Goal: Task Accomplishment & Management: Complete application form

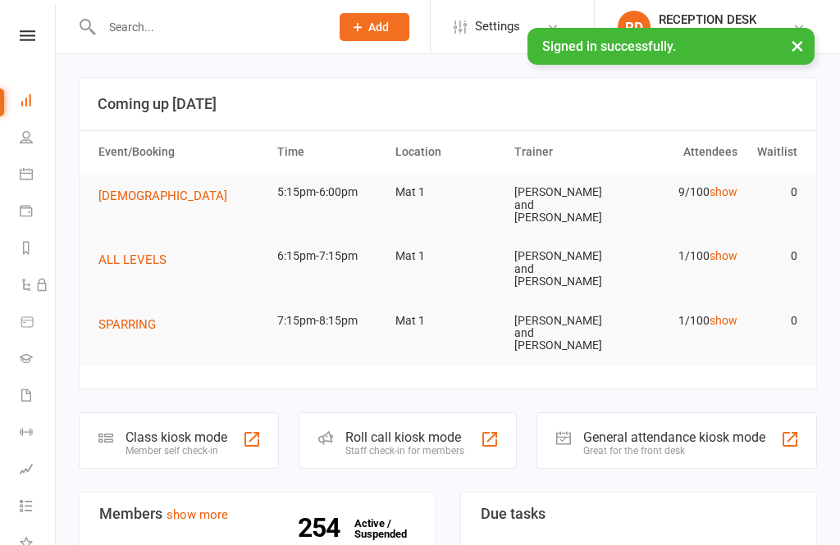
click at [20, 134] on icon at bounding box center [26, 136] width 13 height 13
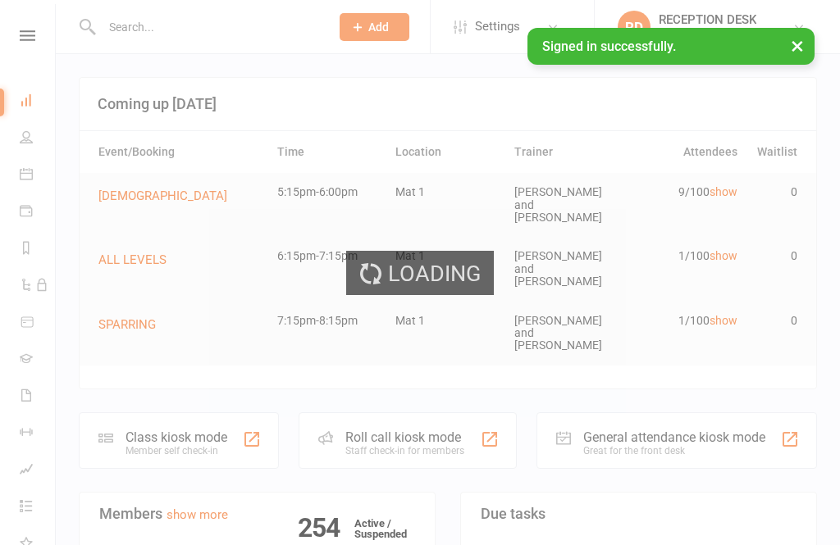
select select "100"
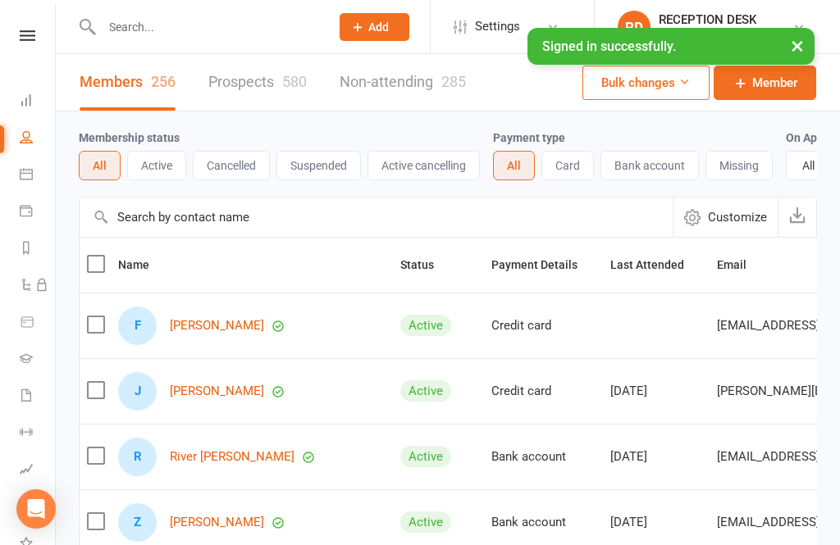
click at [212, 220] on input "text" at bounding box center [376, 217] width 593 height 39
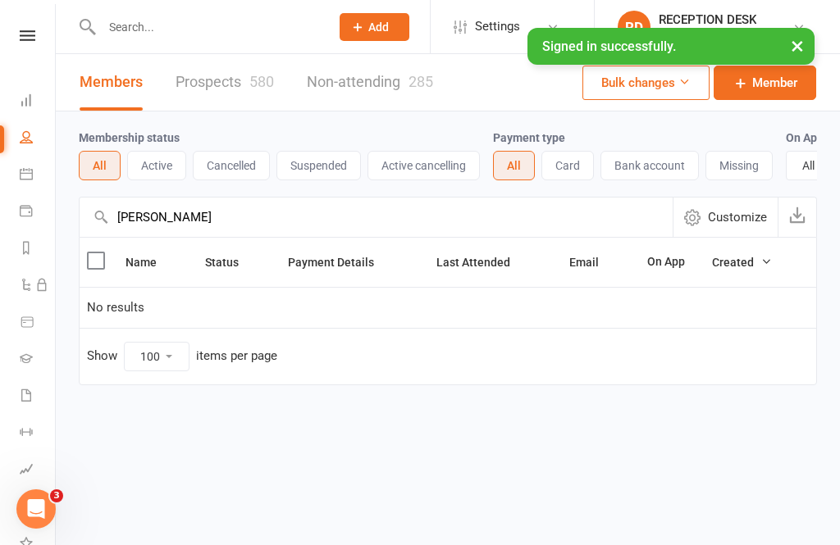
type input "[PERSON_NAME]"
click at [217, 88] on link "Prospects 580" at bounding box center [224, 82] width 98 height 57
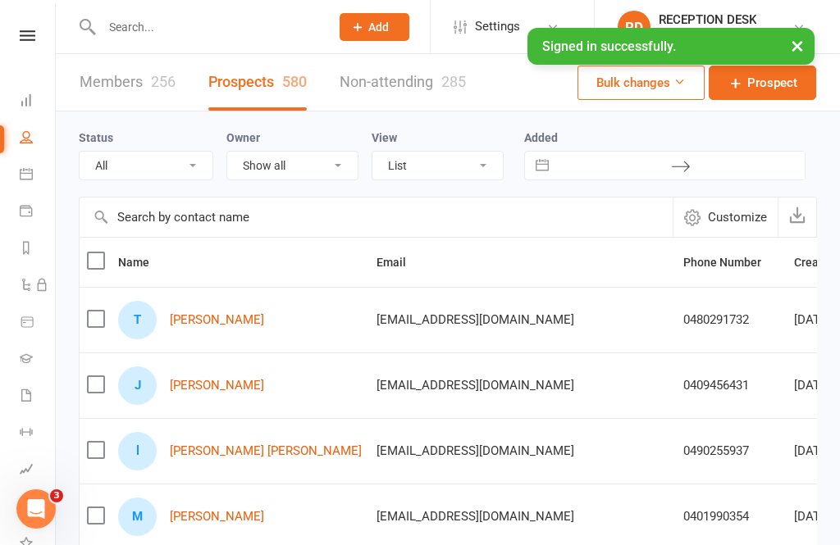
click at [233, 234] on input "text" at bounding box center [376, 217] width 593 height 39
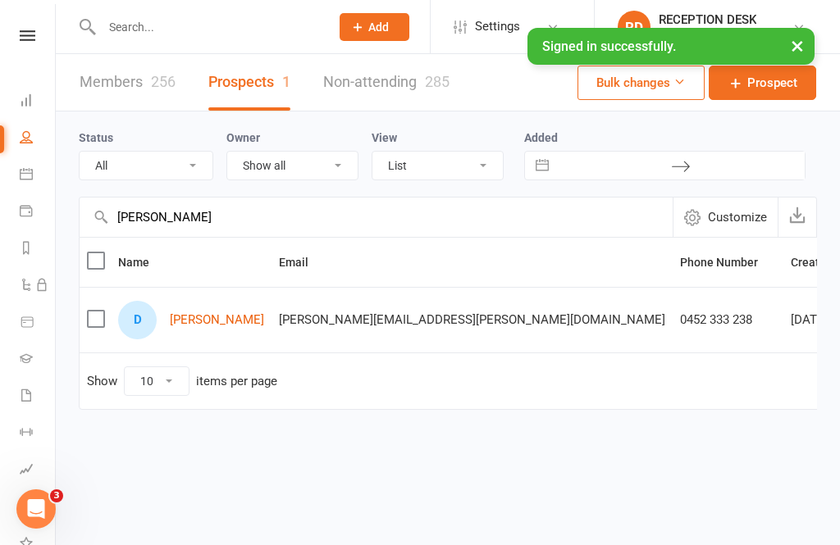
type input "[PERSON_NAME]"
click at [210, 325] on link "[PERSON_NAME]" at bounding box center [217, 320] width 94 height 14
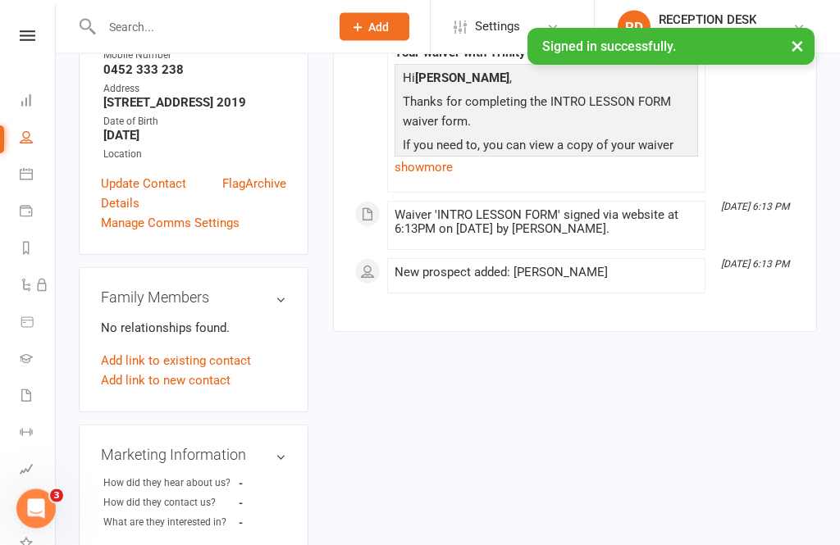
scroll to position [367, 0]
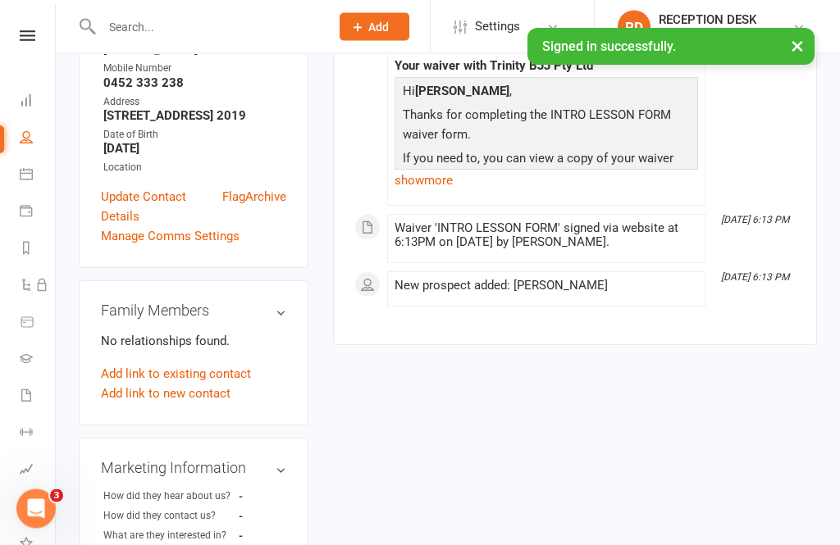
click at [149, 385] on link "Add link to new contact" at bounding box center [166, 395] width 130 height 20
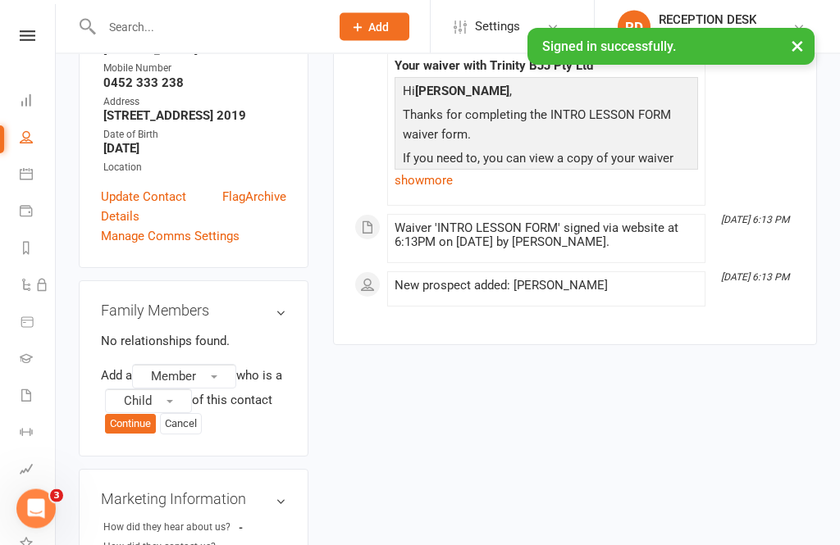
scroll to position [368, 0]
click at [210, 364] on button "Member" at bounding box center [184, 376] width 104 height 25
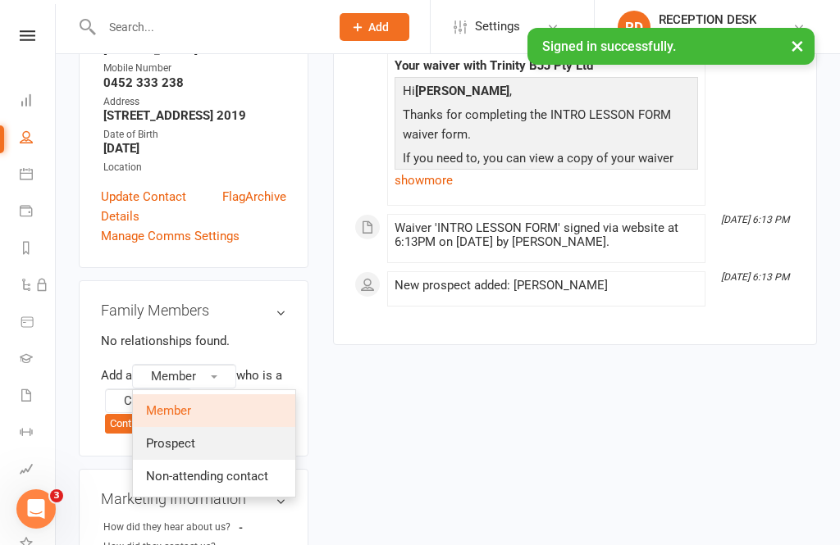
click at [195, 436] on span "Prospect" at bounding box center [170, 443] width 49 height 15
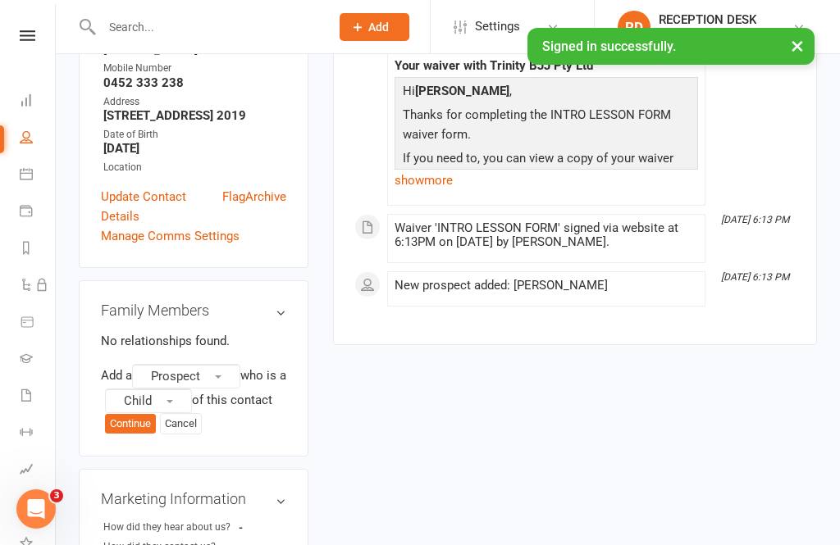
click at [169, 389] on button "Child" at bounding box center [148, 401] width 87 height 25
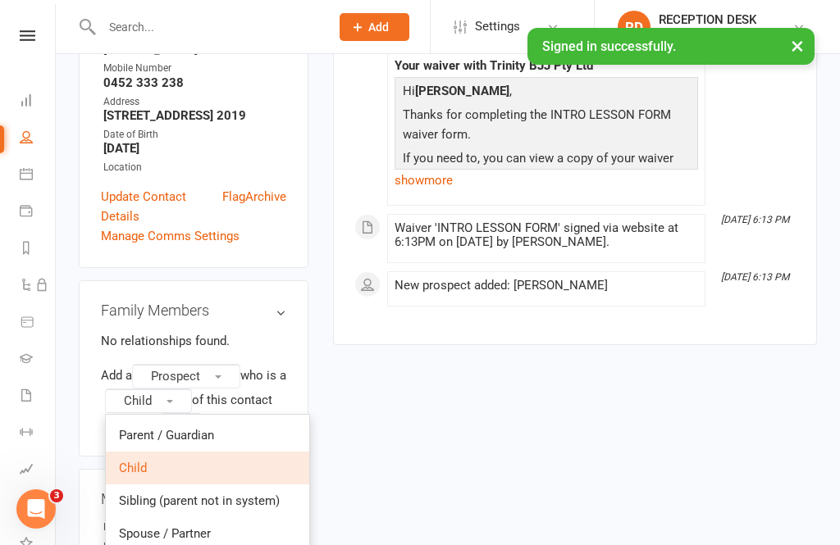
click at [381, 373] on div "upload photo [PERSON_NAME] Added [DATE] prospect [DEMOGRAPHIC_DATA] Contact inf…" at bounding box center [447, 386] width 762 height 1354
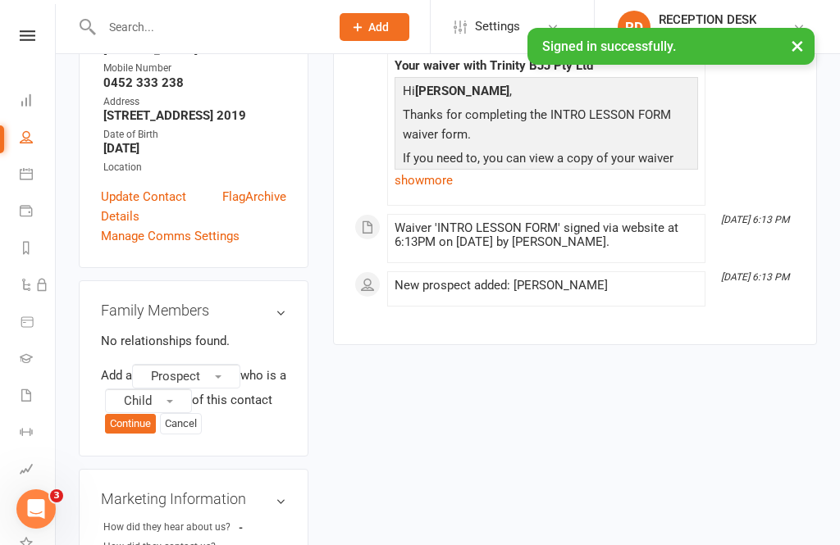
click at [125, 414] on button "Continue" at bounding box center [130, 424] width 51 height 20
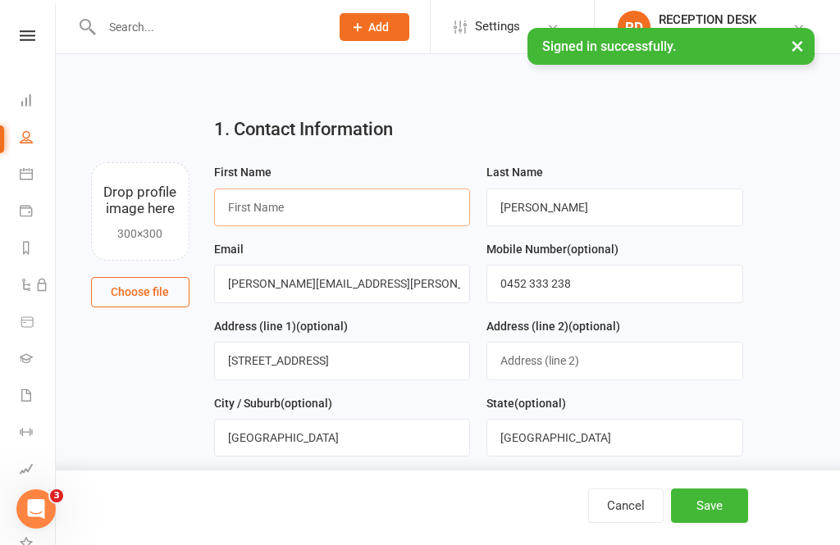
click at [324, 207] on input "text" at bounding box center [342, 208] width 257 height 38
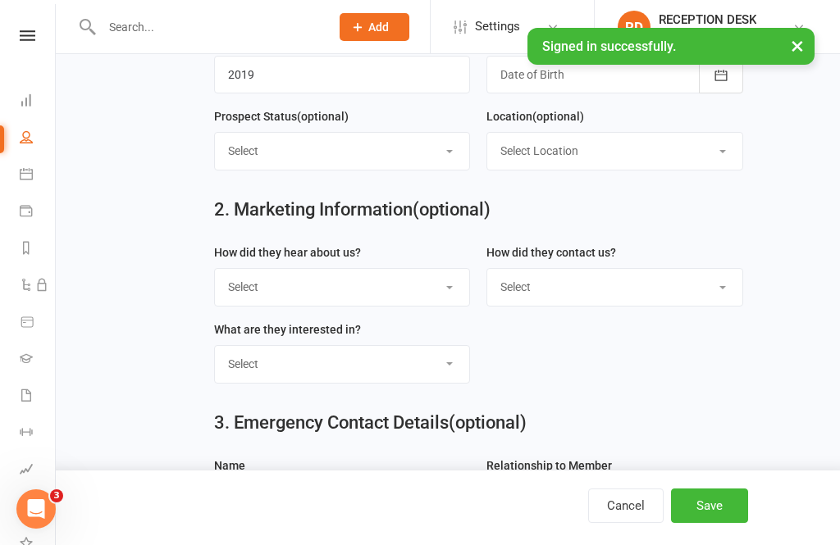
scroll to position [438, 0]
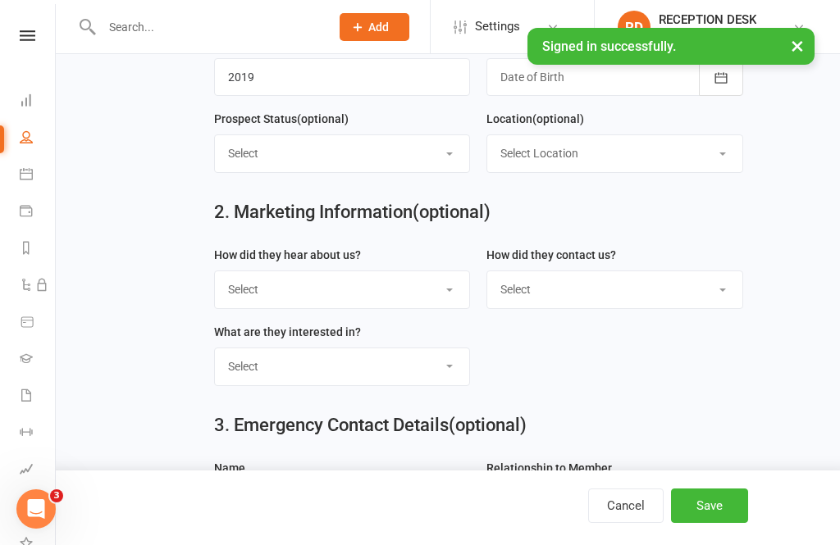
type input "[PERSON_NAME]"
click at [717, 523] on button "Save" at bounding box center [709, 506] width 77 height 34
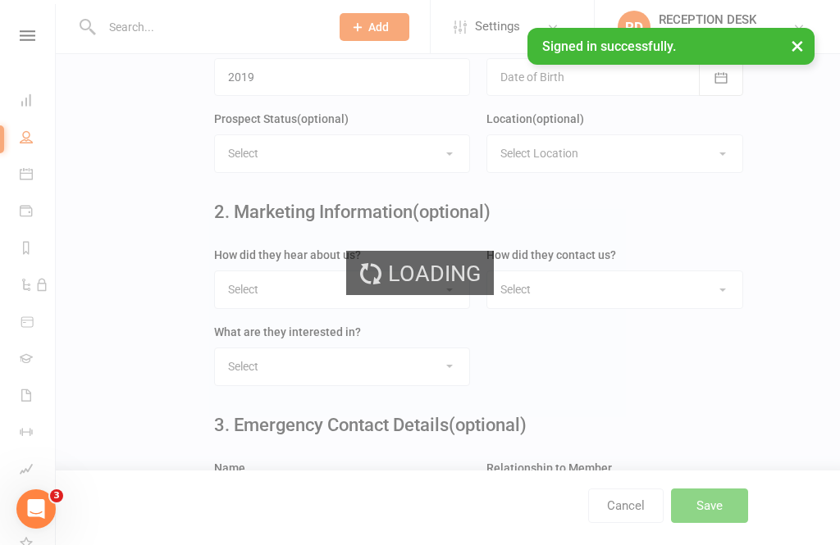
scroll to position [0, 0]
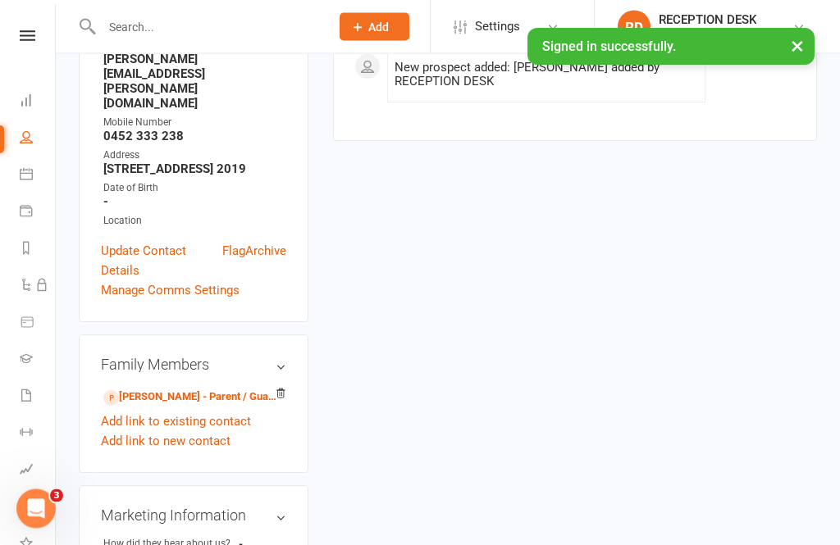
scroll to position [342, 0]
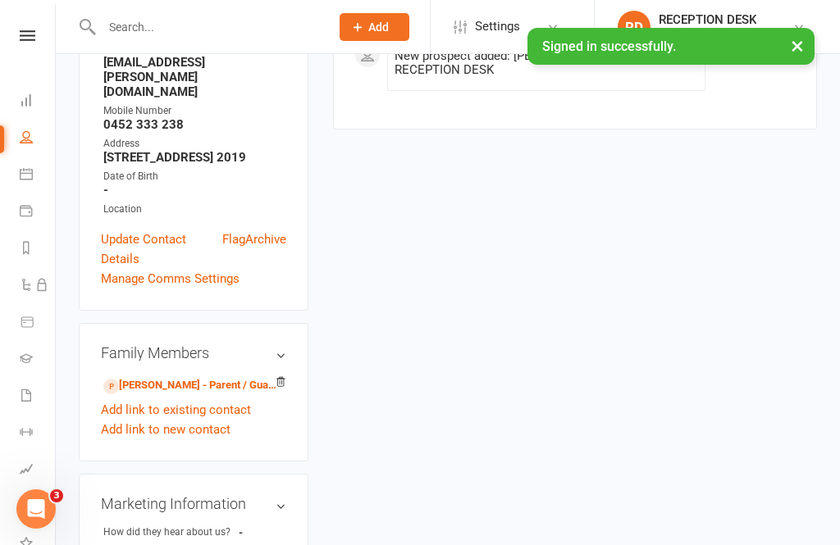
click at [152, 377] on link "[PERSON_NAME] - Parent / Guardian" at bounding box center [190, 385] width 175 height 17
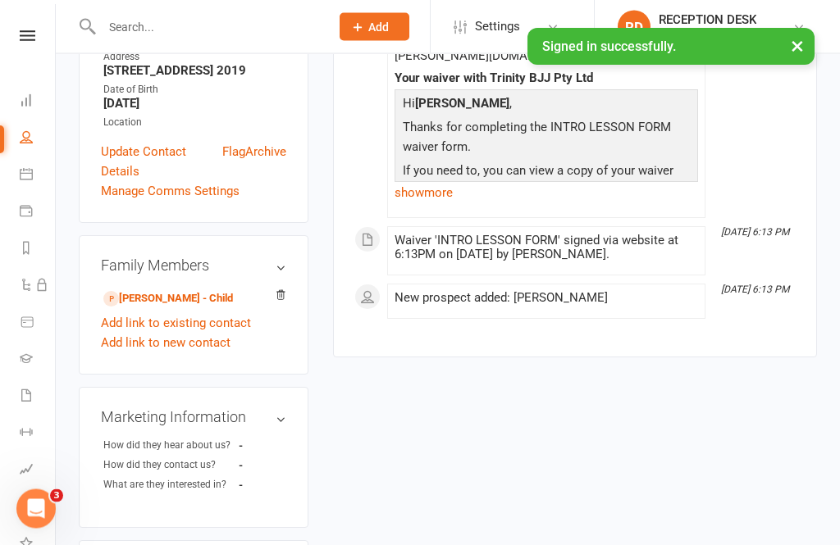
scroll to position [410, 0]
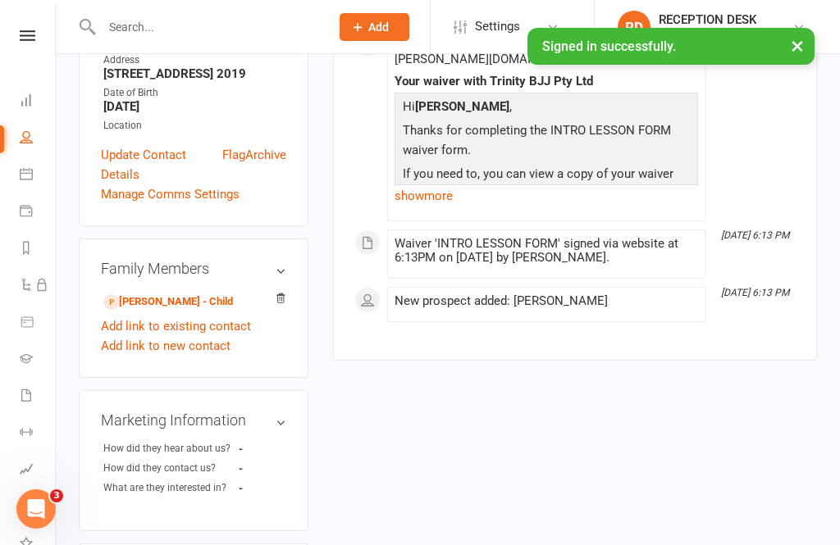
click at [159, 336] on link "Add link to new contact" at bounding box center [166, 346] width 130 height 20
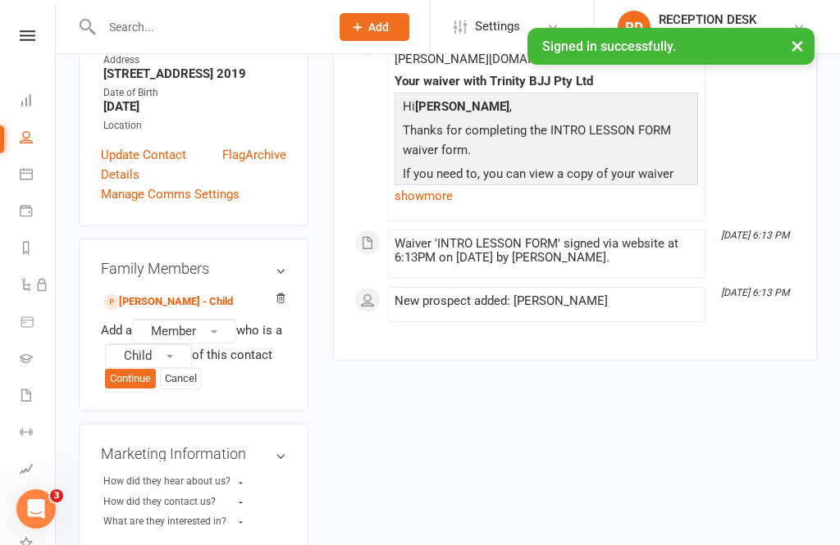
click at [176, 324] on span "Member" at bounding box center [173, 331] width 45 height 15
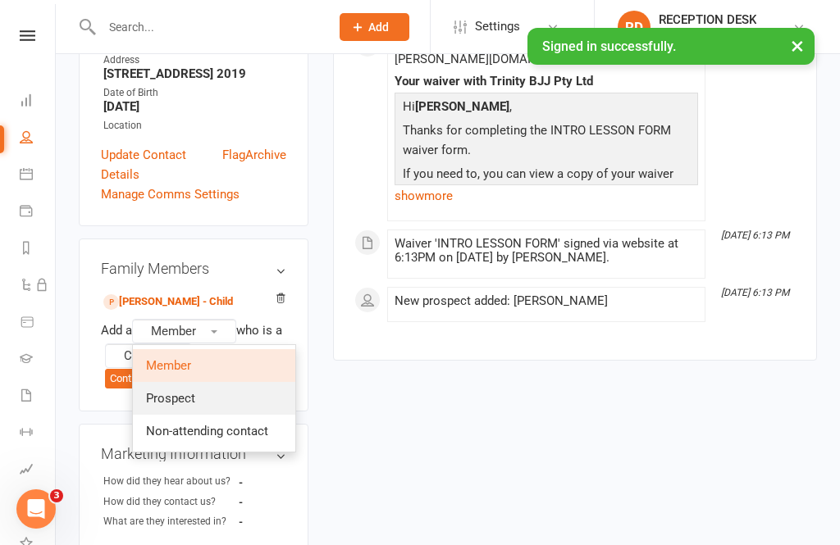
click at [158, 391] on span "Prospect" at bounding box center [170, 398] width 49 height 15
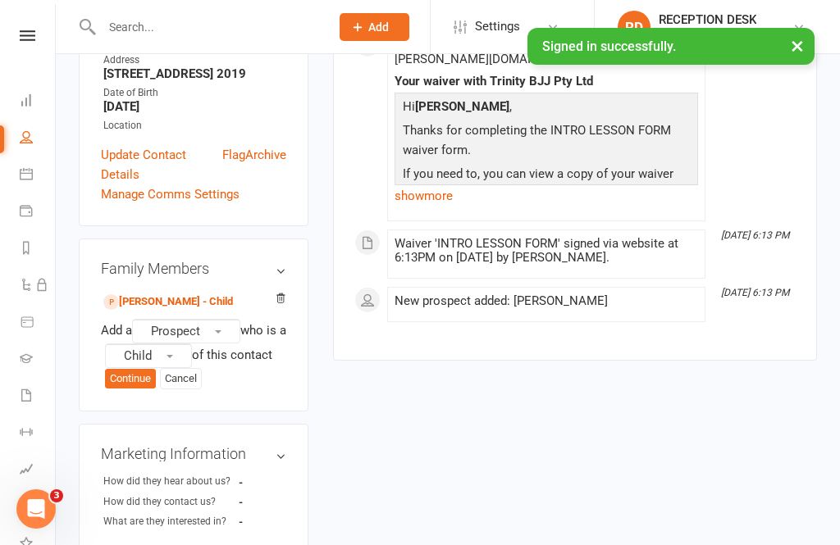
click at [146, 348] on span "Child" at bounding box center [138, 355] width 28 height 15
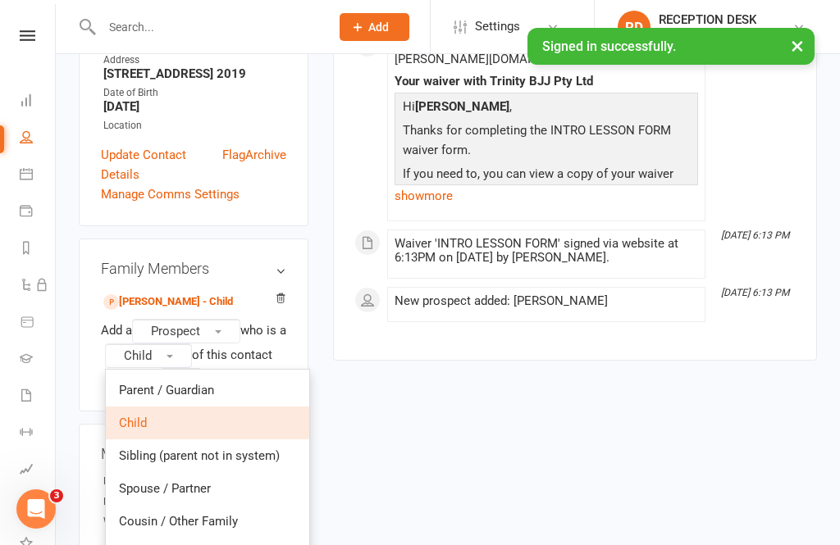
click at [378, 377] on div "upload photo [PERSON_NAME] Added [DATE] prospect [DEMOGRAPHIC_DATA] Contact inf…" at bounding box center [447, 342] width 762 height 1350
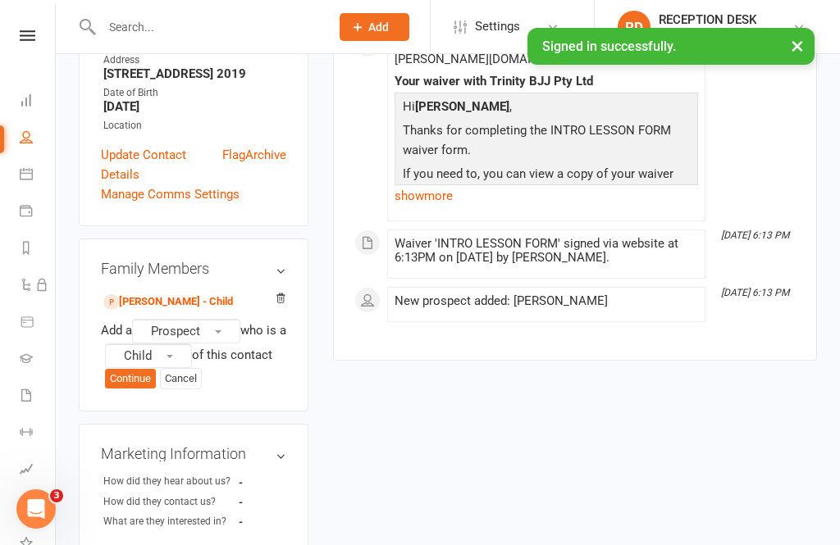
click at [125, 369] on button "Continue" at bounding box center [130, 379] width 51 height 20
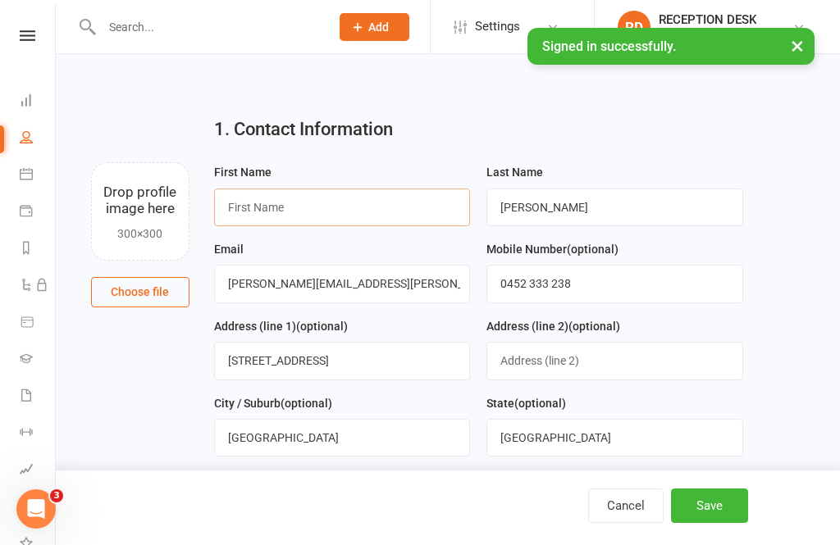
click at [265, 217] on input "text" at bounding box center [342, 208] width 257 height 38
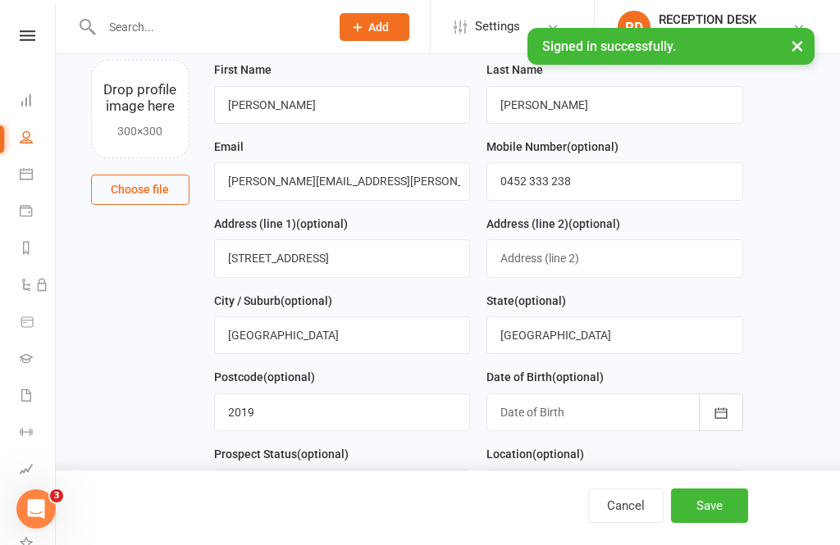
scroll to position [111, 0]
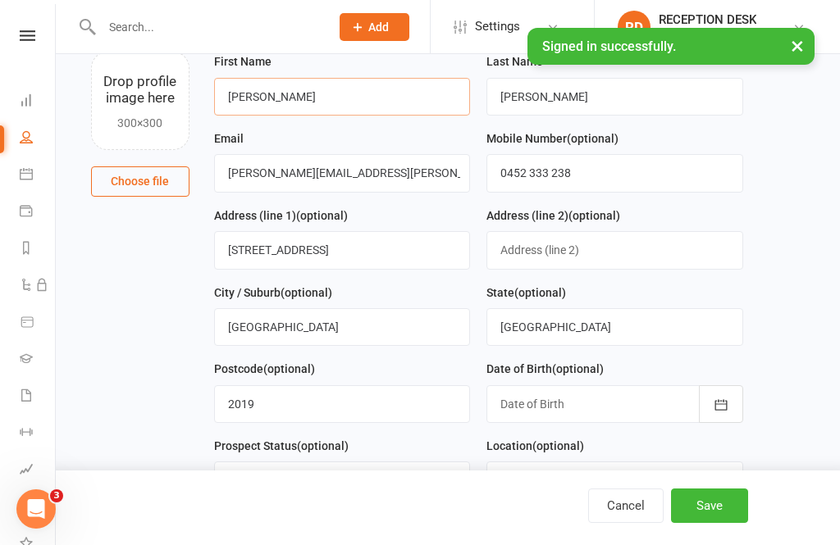
type input "[PERSON_NAME]"
click at [731, 412] on button "button" at bounding box center [721, 404] width 44 height 38
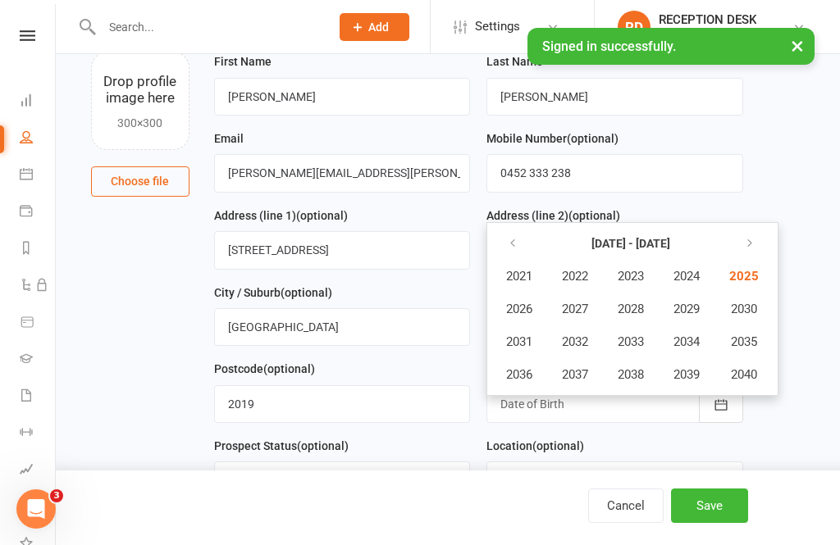
click at [513, 244] on icon "button" at bounding box center [512, 243] width 11 height 13
click at [755, 381] on span "2020" at bounding box center [742, 374] width 26 height 15
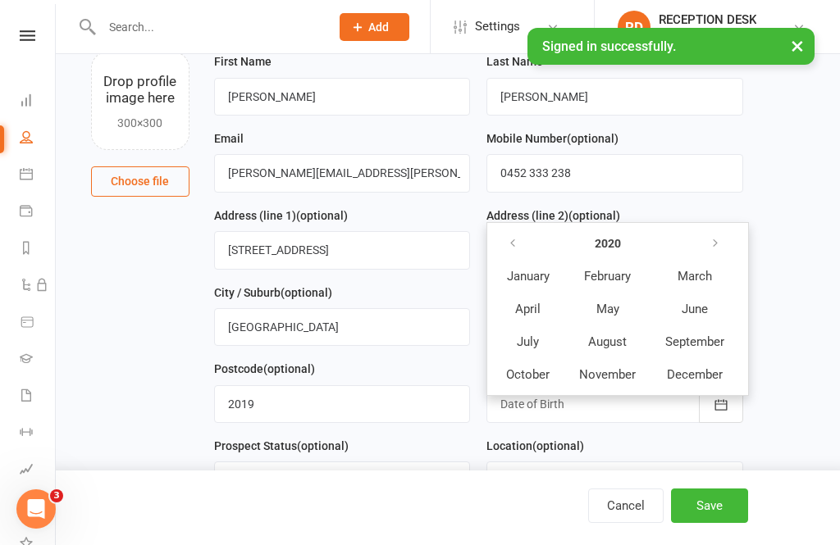
click at [536, 374] on span "October" at bounding box center [527, 374] width 43 height 15
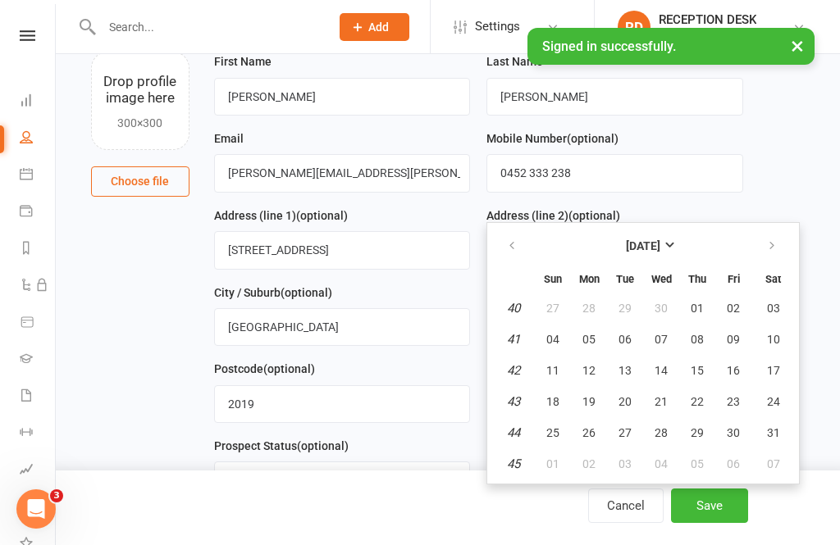
click at [561, 375] on button "11" at bounding box center [552, 371] width 34 height 30
type input "[DATE]"
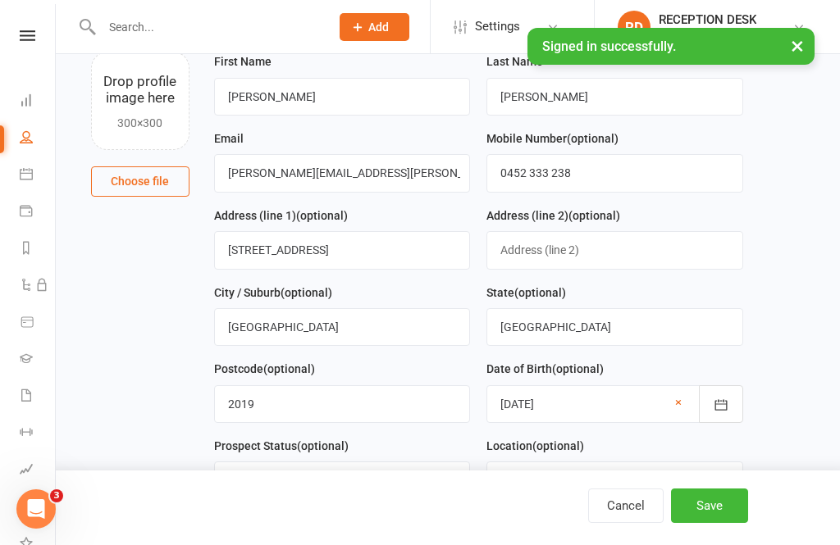
click at [707, 523] on button "Save" at bounding box center [709, 506] width 77 height 34
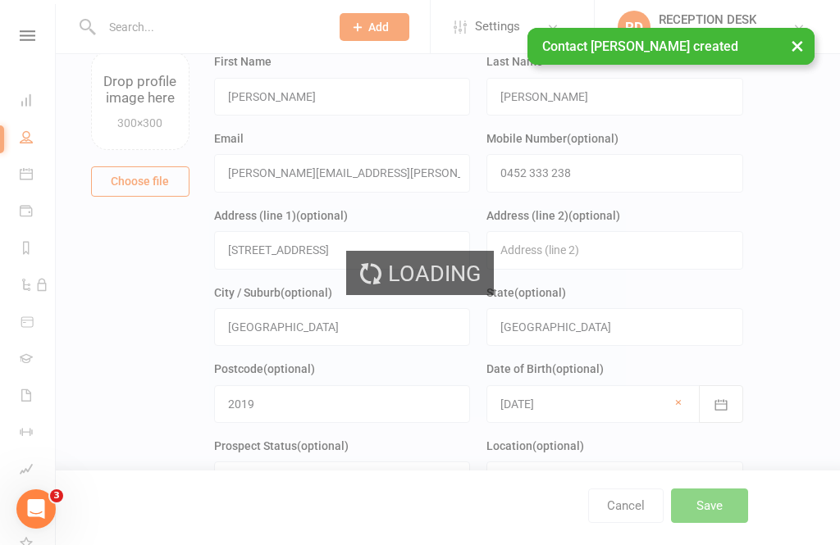
scroll to position [0, 0]
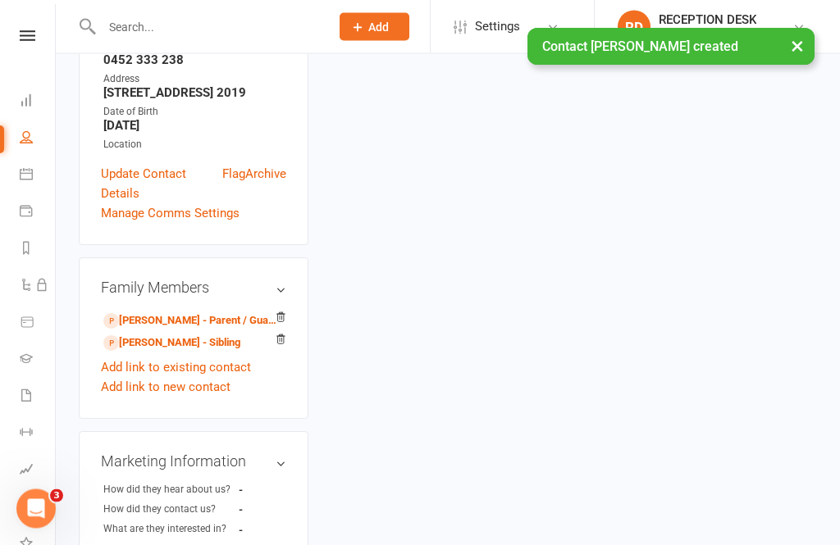
scroll to position [424, 0]
click at [140, 335] on link "[PERSON_NAME] - Sibling" at bounding box center [171, 343] width 137 height 17
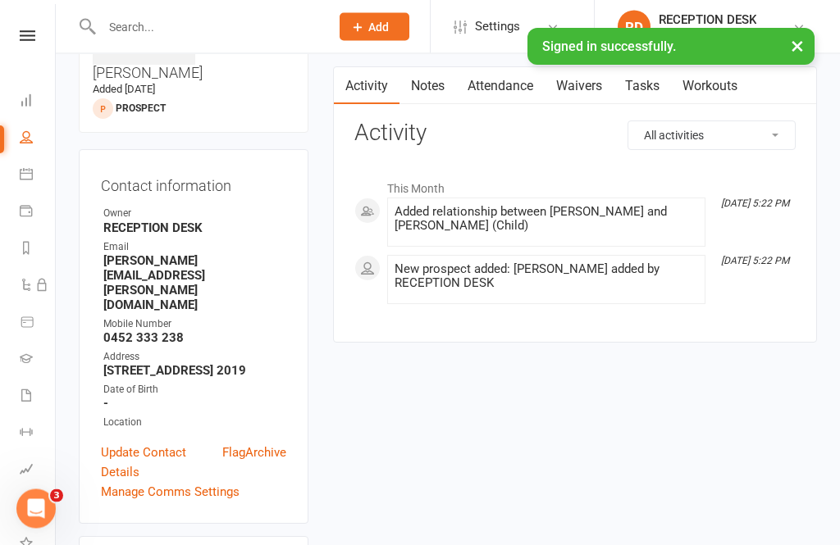
click at [123, 444] on link "Update Contact Details" at bounding box center [161, 463] width 121 height 39
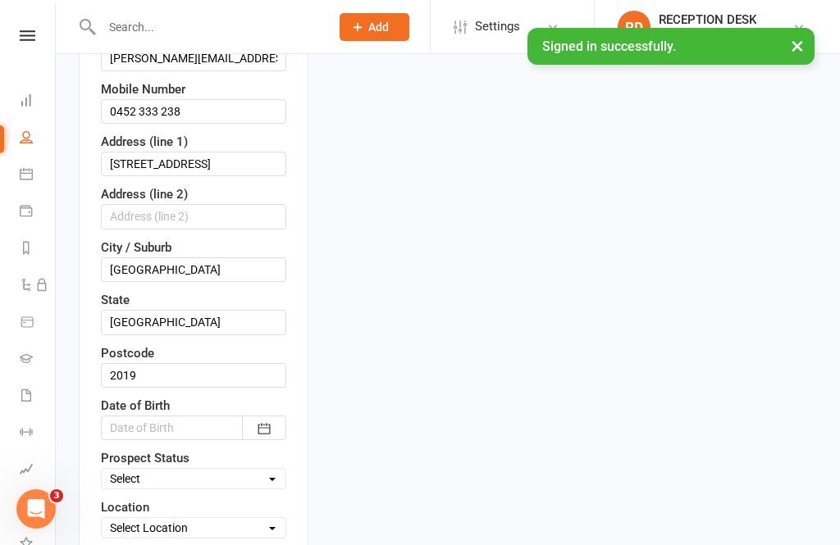
scroll to position [404, 0]
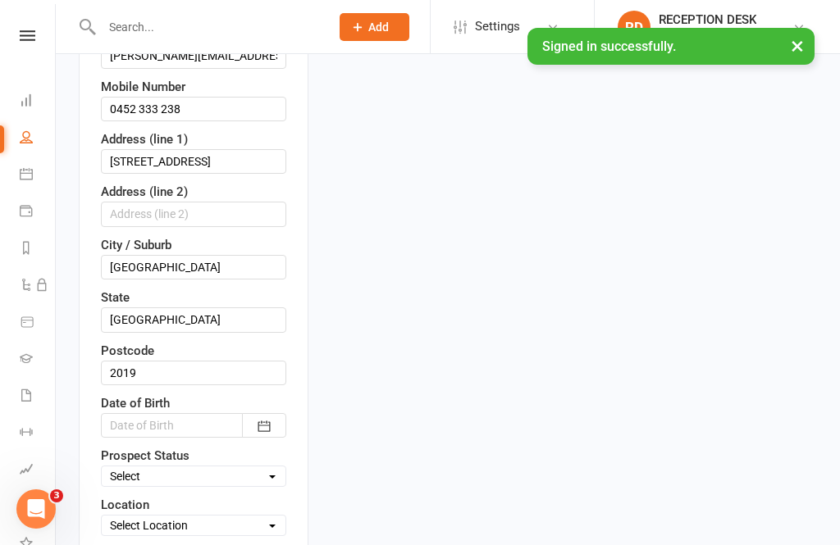
click at [261, 418] on icon "button" at bounding box center [264, 426] width 16 height 16
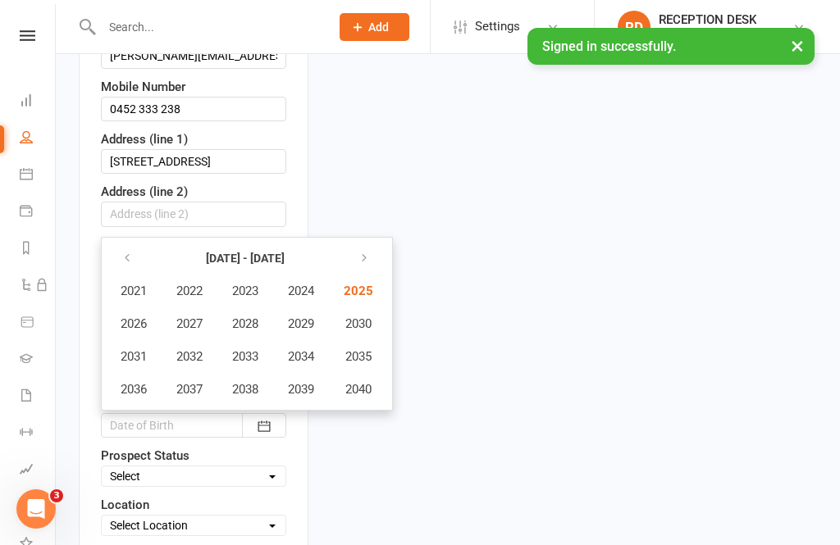
click at [128, 252] on icon "button" at bounding box center [126, 258] width 11 height 13
click at [249, 382] on span "2018" at bounding box center [245, 389] width 26 height 15
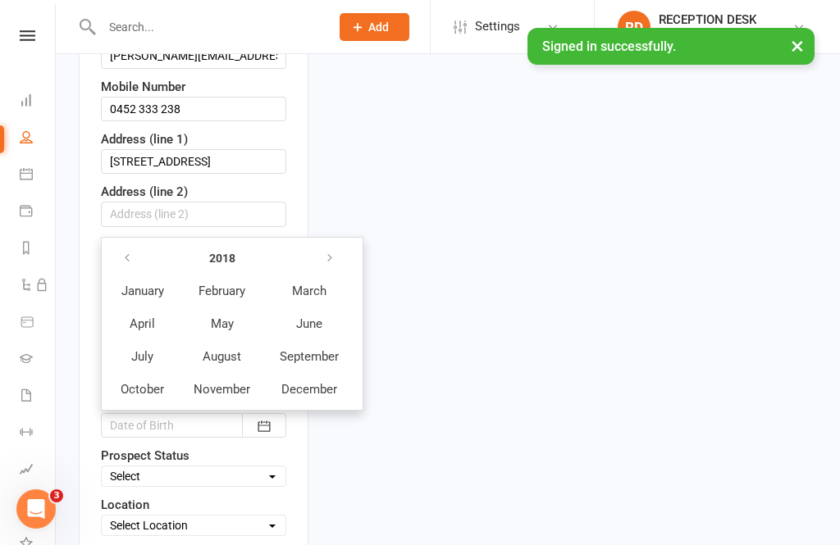
click at [155, 341] on button "July" at bounding box center [142, 356] width 71 height 31
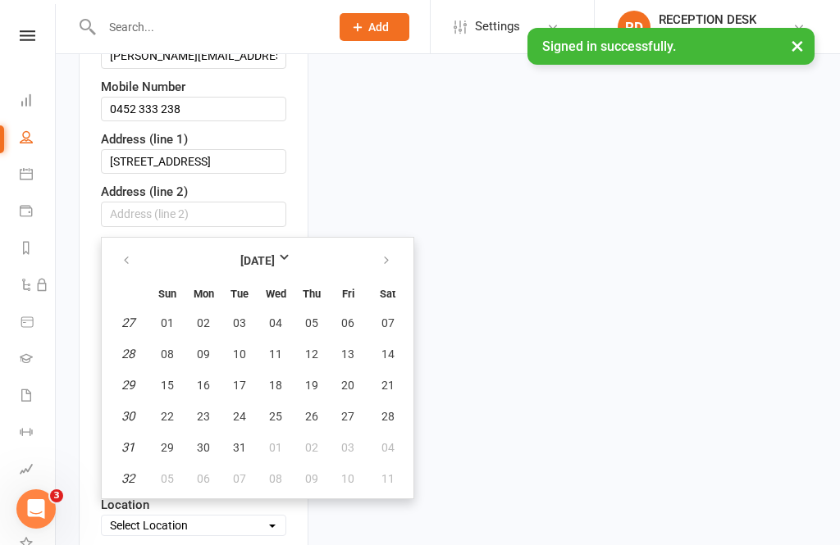
click at [134, 308] on td "27" at bounding box center [128, 323] width 42 height 30
click at [133, 316] on em "27" at bounding box center [127, 323] width 13 height 15
click at [134, 308] on td "27" at bounding box center [128, 323] width 42 height 30
click at [337, 402] on button "27" at bounding box center [347, 417] width 34 height 30
type input "[DATE]"
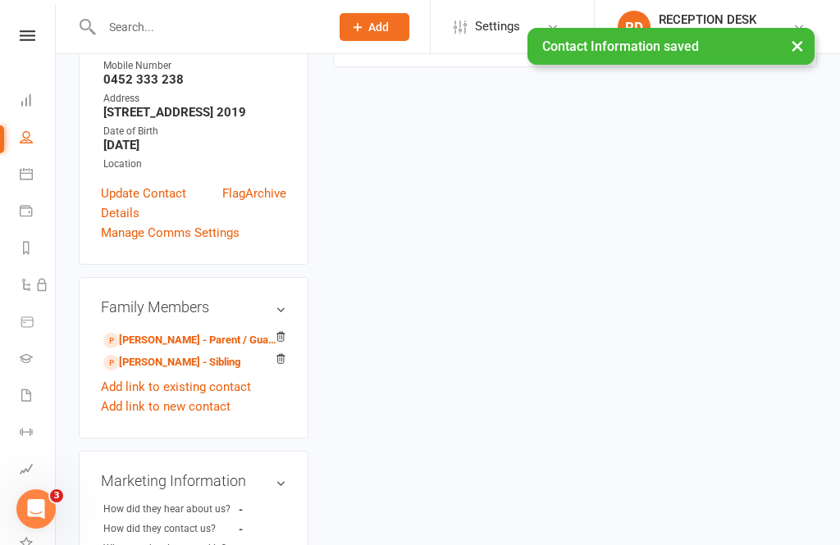
click at [147, 332] on link "[PERSON_NAME] - Parent / Guardian" at bounding box center [190, 340] width 175 height 17
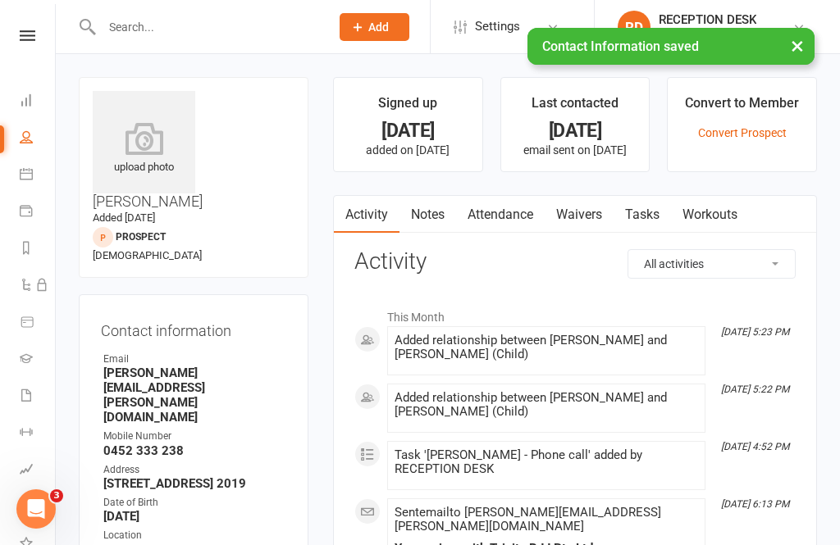
click at [649, 217] on link "Tasks" at bounding box center [641, 215] width 57 height 38
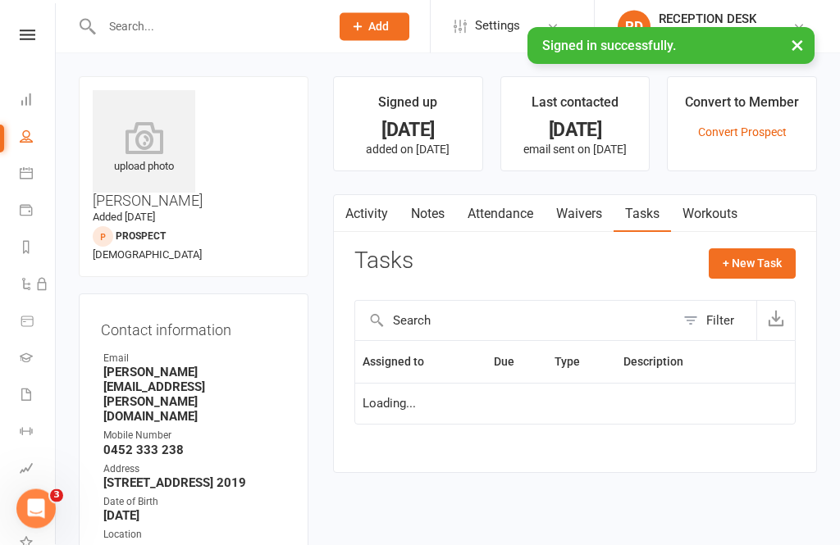
scroll to position [52, 0]
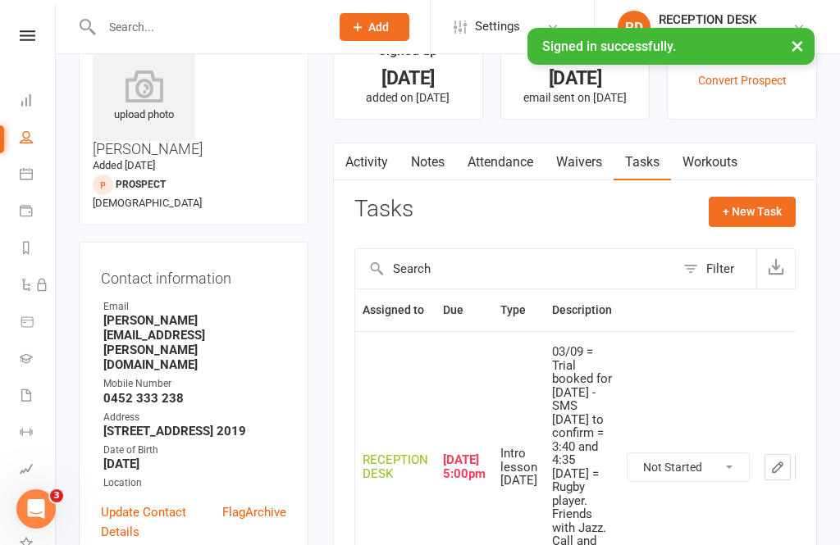
click at [575, 167] on link "Waivers" at bounding box center [578, 162] width 69 height 38
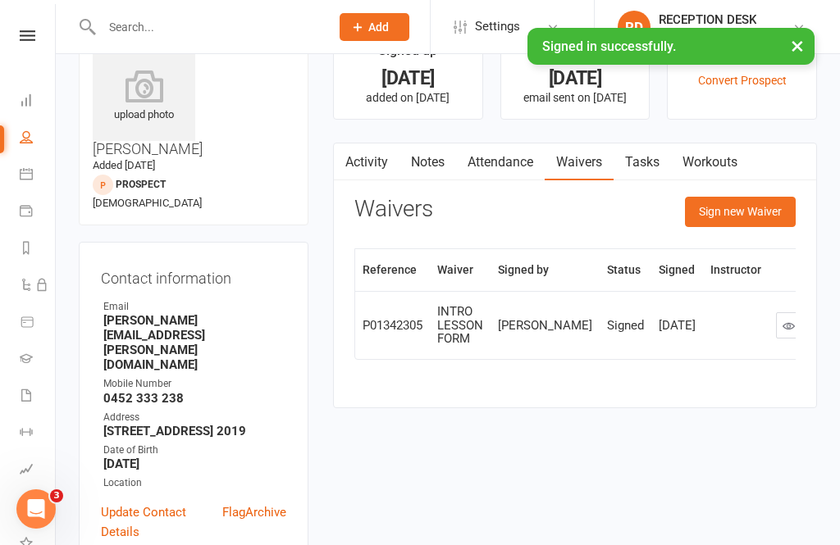
click at [733, 212] on button "Sign new Waiver" at bounding box center [740, 212] width 111 height 30
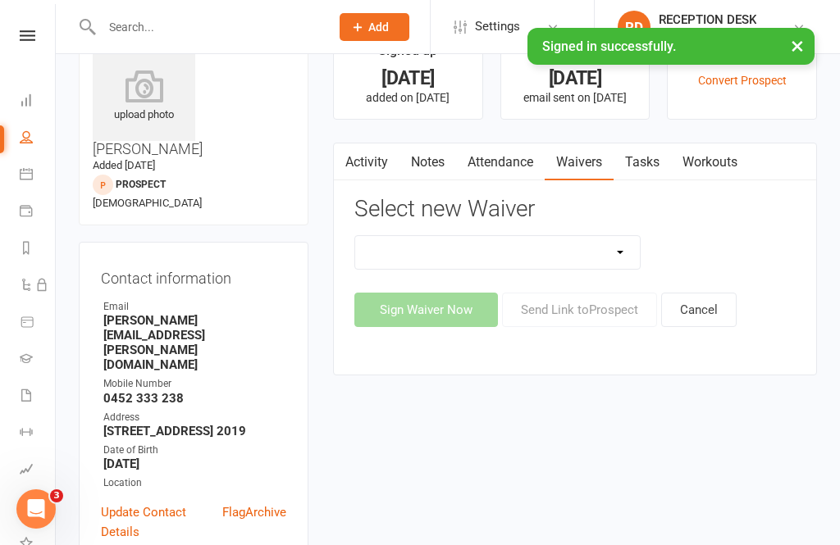
click at [437, 250] on select "INTRO LESSON FORM MEMBERSHIP AGREEMENT MEMBERSHIP AGREEMENT FOUNDATION Payment …" at bounding box center [497, 252] width 285 height 33
select select "11525"
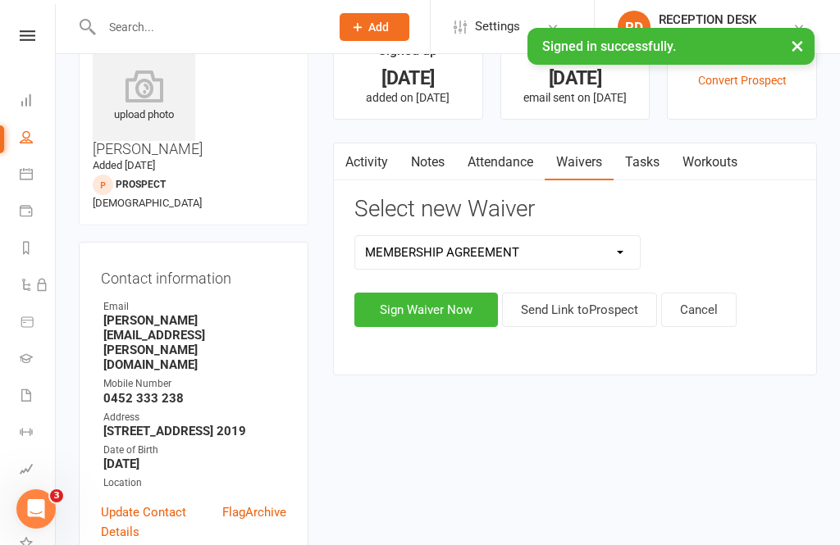
click at [410, 321] on button "Sign Waiver Now" at bounding box center [425, 310] width 143 height 34
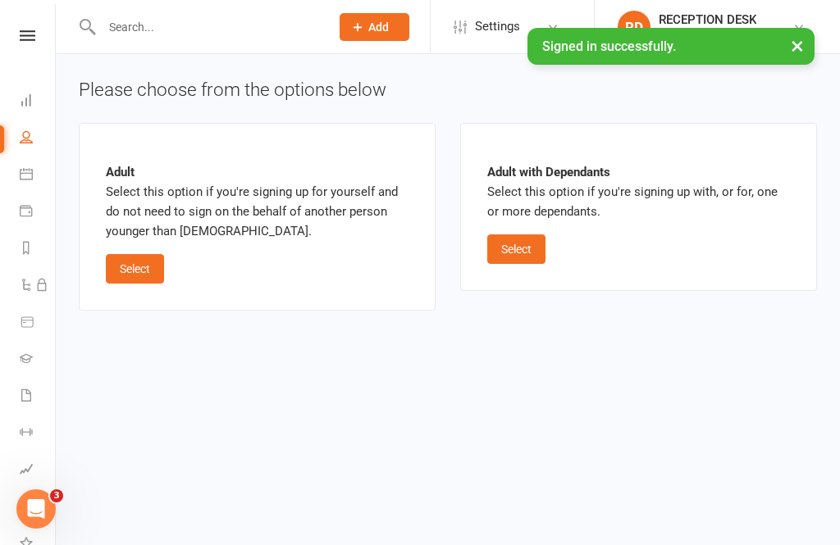
click at [529, 260] on button "Select" at bounding box center [516, 249] width 58 height 30
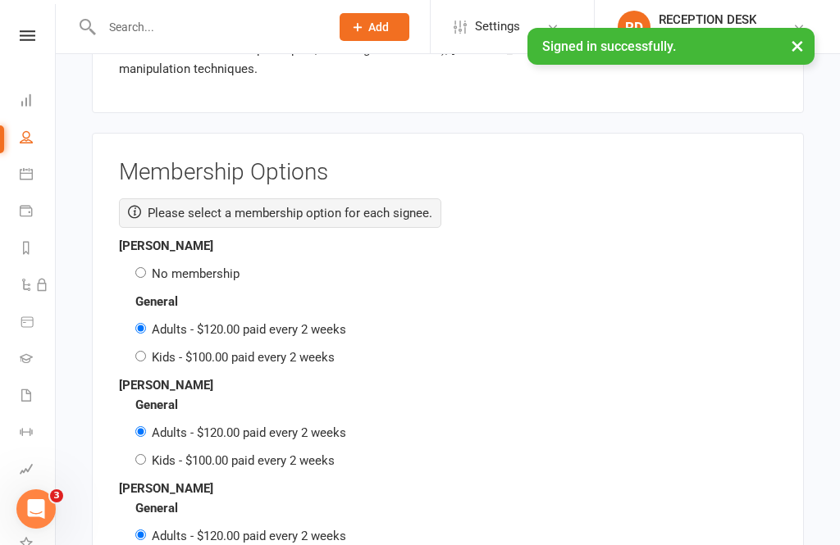
scroll to position [2918, 0]
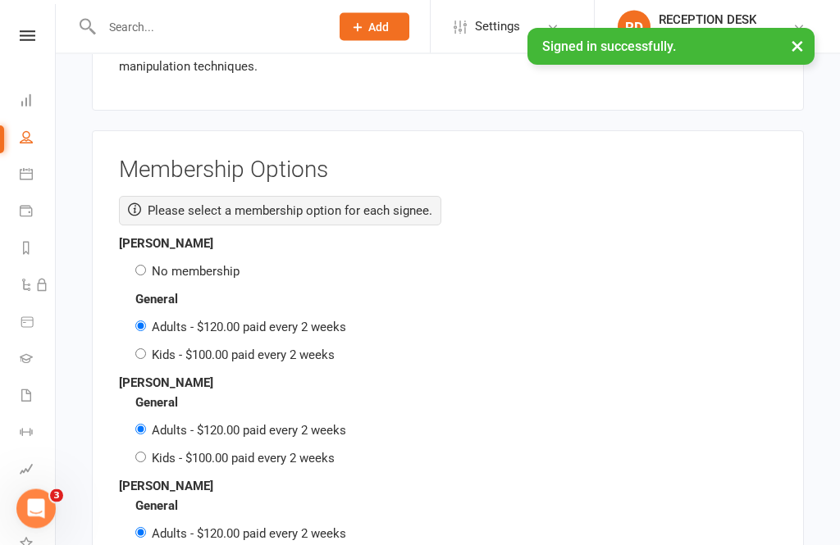
click at [143, 262] on div "No membership" at bounding box center [455, 272] width 641 height 20
click at [132, 262] on div "No membership" at bounding box center [448, 272] width 658 height 20
click at [141, 266] on input "No membership" at bounding box center [140, 271] width 11 height 11
radio input "true"
radio input "false"
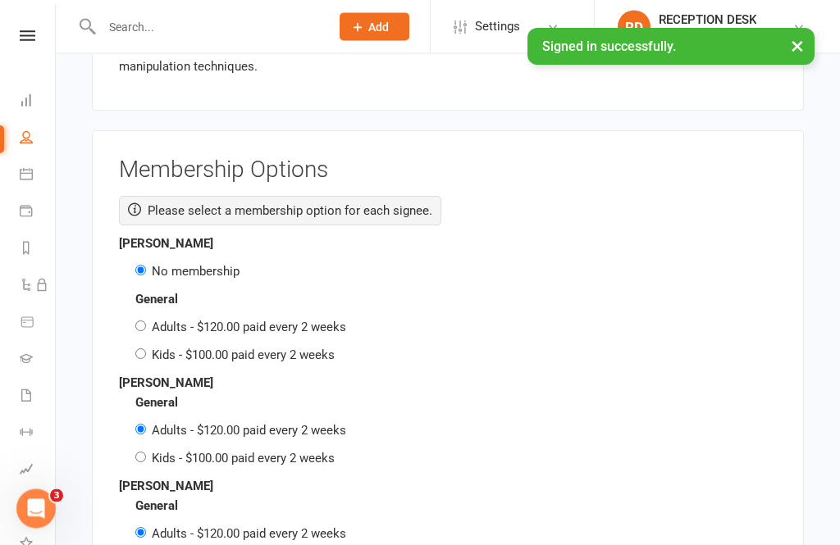
scroll to position [2919, 0]
click at [136, 348] on input "Kids - $100.00 paid every 2 weeks" at bounding box center [140, 353] width 11 height 11
radio input "true"
radio input "false"
click at [132, 408] on div "General Adults - $120.00 paid every 2 weeks Kids - $100.00 paid every 2 weeks" at bounding box center [448, 430] width 658 height 75
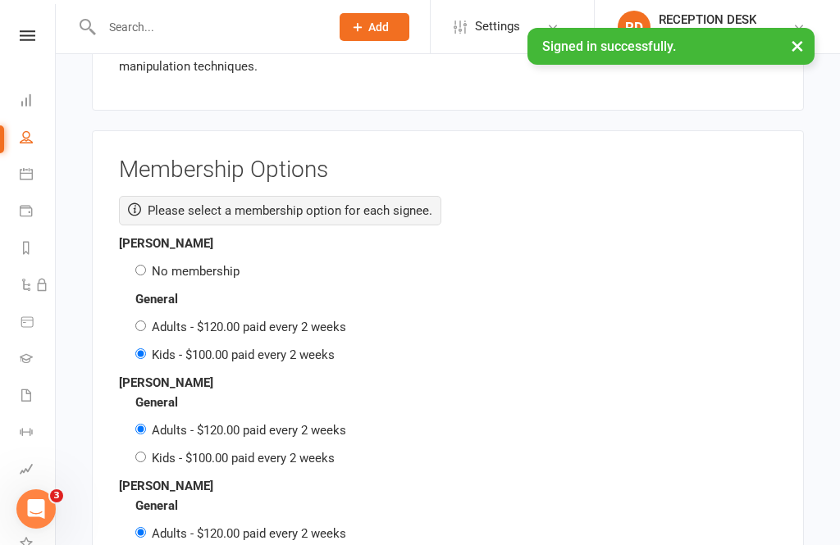
click at [130, 410] on div "General Adults - $120.00 paid every 2 weeks Kids - $100.00 paid every 2 weeks" at bounding box center [448, 430] width 658 height 75
click at [134, 409] on div "General Adults - $120.00 paid every 2 weeks Kids - $100.00 paid every 2 weeks" at bounding box center [448, 430] width 658 height 75
click at [133, 406] on div "General Adults - $120.00 paid every 2 weeks Kids - $100.00 paid every 2 weeks" at bounding box center [448, 430] width 658 height 75
click at [140, 452] on input "Kids - $100.00 paid every 2 weeks" at bounding box center [140, 457] width 11 height 11
radio input "true"
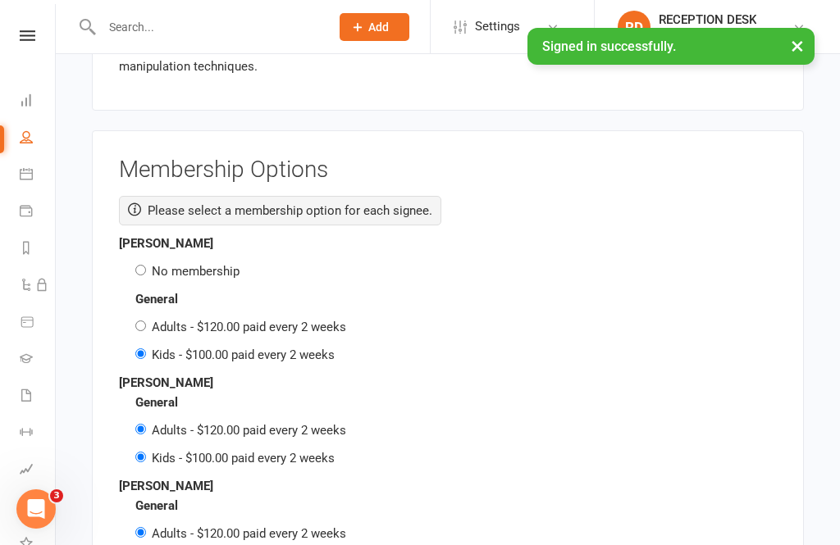
radio input "false"
click at [137, 452] on input "Kids - $100.00 paid every 2 weeks" at bounding box center [140, 457] width 11 height 11
click at [139, 265] on input "No membership" at bounding box center [140, 270] width 11 height 11
radio input "true"
radio input "false"
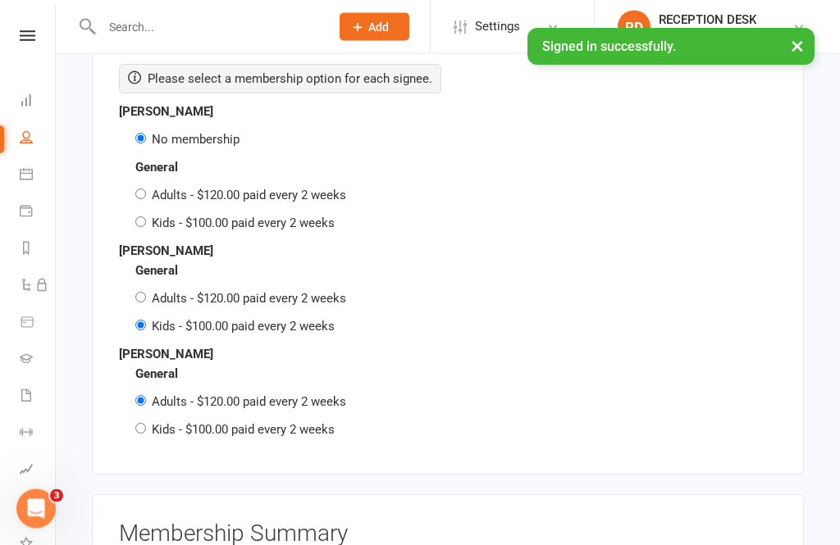
scroll to position [3054, 0]
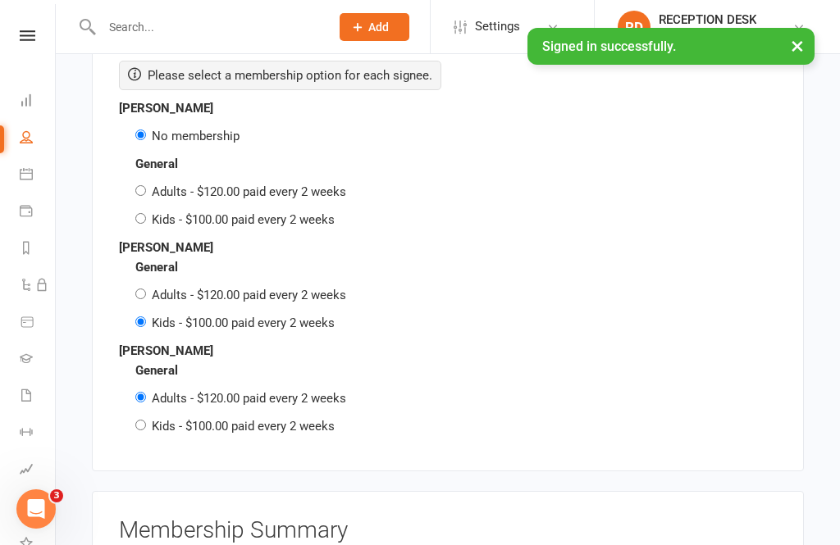
click at [134, 375] on div "General Adults - $120.00 paid every 2 weeks Kids - $100.00 paid every 2 weeks" at bounding box center [448, 398] width 658 height 75
click at [143, 420] on input "Kids - $100.00 paid every 2 weeks" at bounding box center [140, 425] width 11 height 11
radio input "true"
radio input "false"
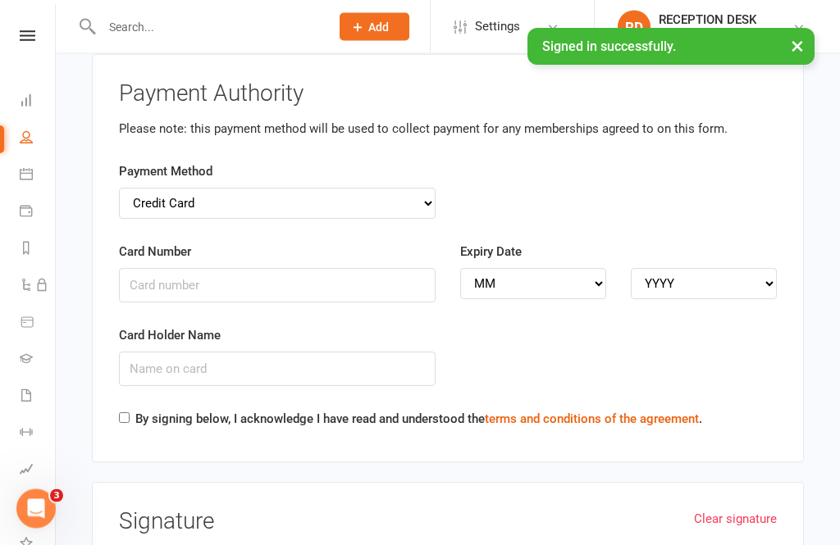
scroll to position [4070, 0]
click at [253, 242] on div "Card Number" at bounding box center [277, 272] width 316 height 61
click at [262, 268] on input "Card Number" at bounding box center [277, 285] width 316 height 34
type input "[CREDIT_CARD_NUMBER]"
click at [576, 268] on select "MM 01 02 03 04 05 06 07 08 09 10 11 12" at bounding box center [533, 283] width 146 height 31
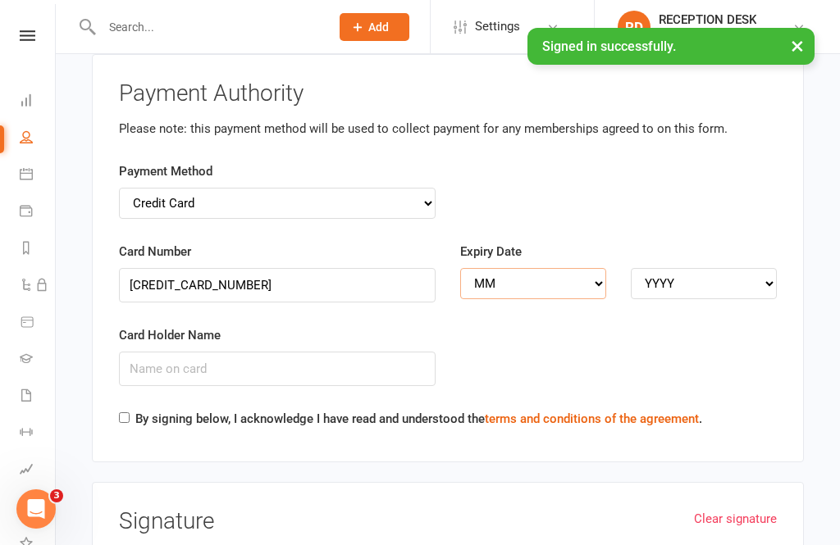
scroll to position [4071, 0]
select select "03"
click at [741, 267] on select "YYYY 2025 2026 2027 2028 2029 2030 2031 2032 2033 2034" at bounding box center [703, 282] width 146 height 31
select select "2029"
click at [251, 351] on input "Card Holder Name" at bounding box center [277, 368] width 316 height 34
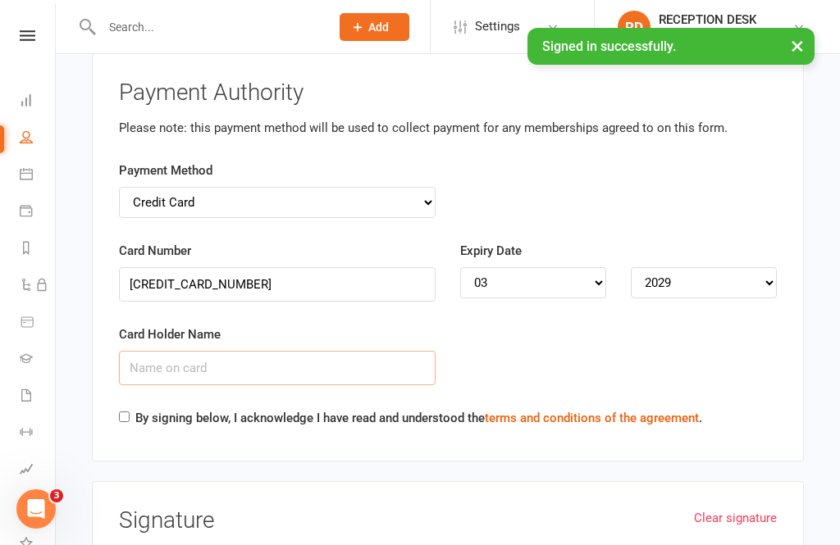
scroll to position [4070, 0]
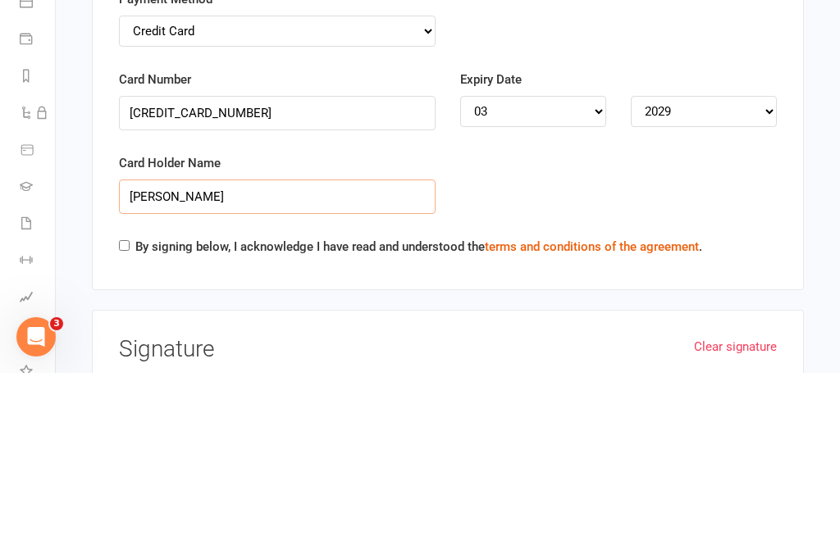
type input "[PERSON_NAME]"
click at [130, 412] on input "By signing below, I acknowledge I have read and understood the terms and condit…" at bounding box center [124, 417] width 11 height 11
checkbox input "true"
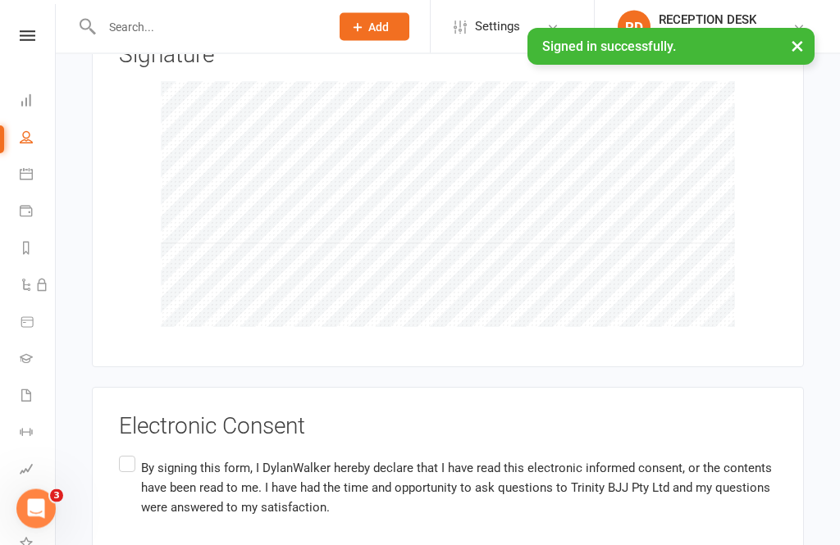
scroll to position [4550, 0]
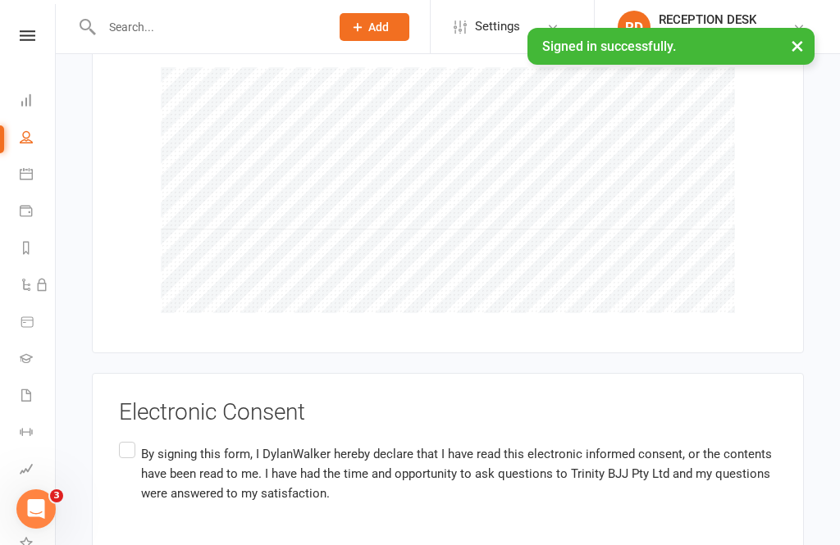
click at [128, 439] on label "By signing this form, I DylanWalker hereby declare that I have read this electr…" at bounding box center [448, 474] width 658 height 71
click at [128, 439] on input "By signing this form, I DylanWalker hereby declare that I have read this electr…" at bounding box center [124, 439] width 11 height 0
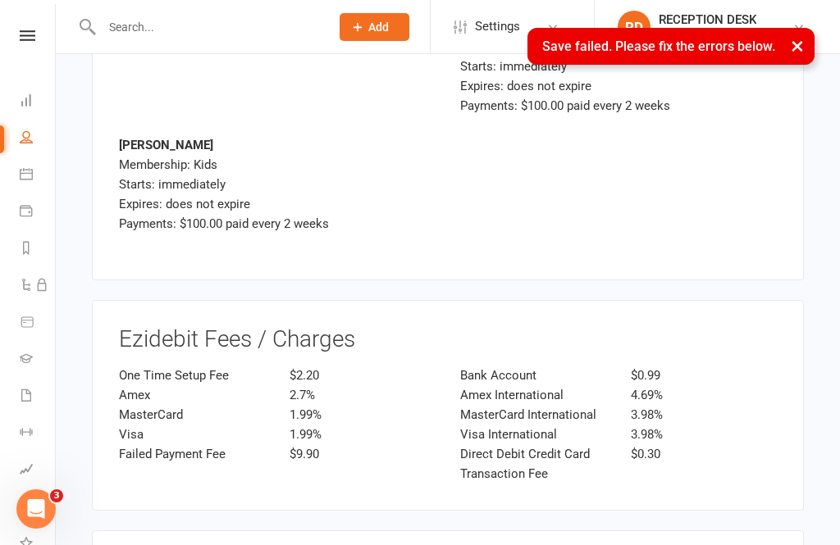
scroll to position [2046, 0]
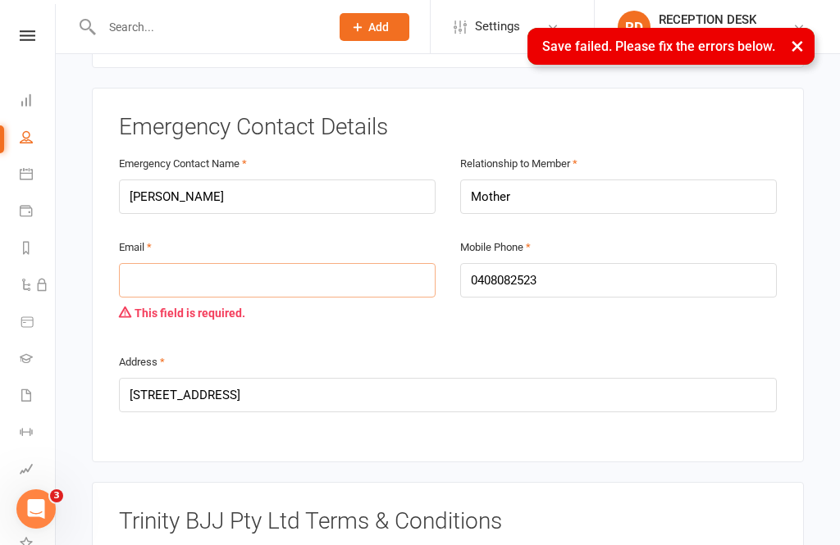
click at [278, 263] on input "email" at bounding box center [277, 280] width 316 height 34
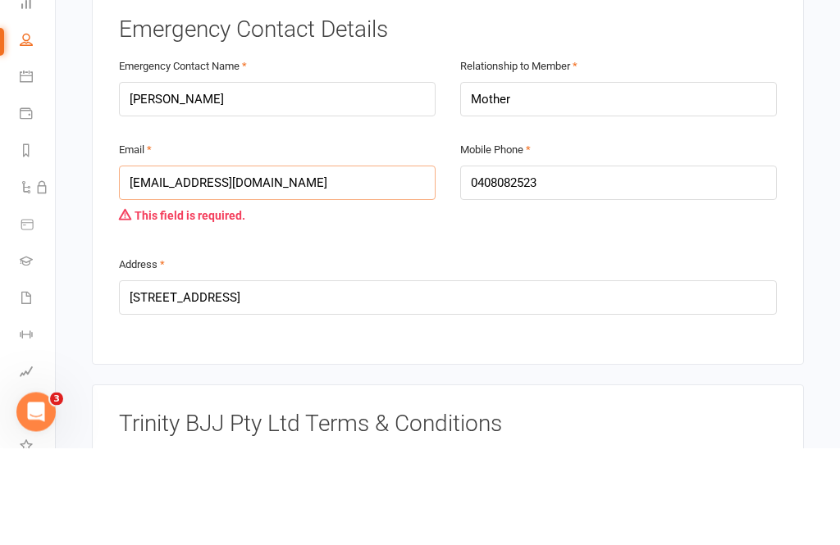
type input "[EMAIL_ADDRESS][DOMAIN_NAME]"
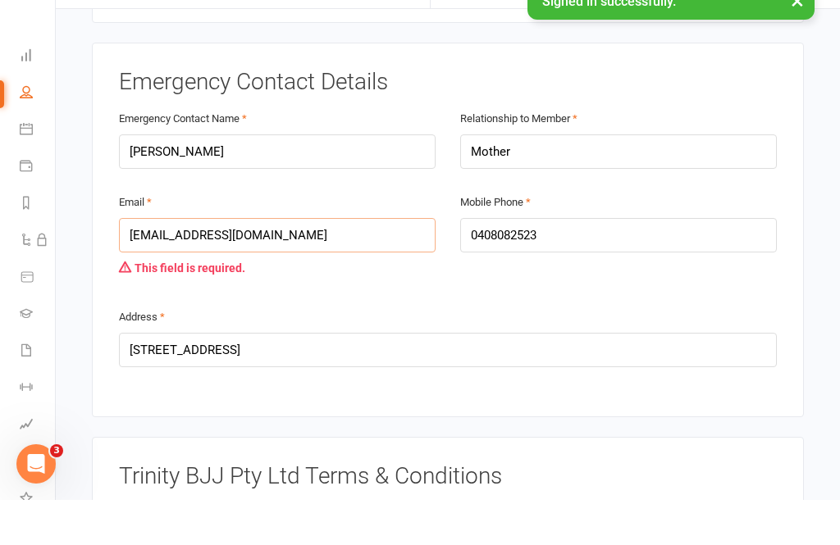
click at [275, 263] on input "[EMAIL_ADDRESS][DOMAIN_NAME]" at bounding box center [277, 280] width 316 height 34
type input "[EMAIL_ADDRESS][DOMAIN_NAME]"
click at [307, 180] on input "[PERSON_NAME]" at bounding box center [277, 197] width 316 height 34
type input "J"
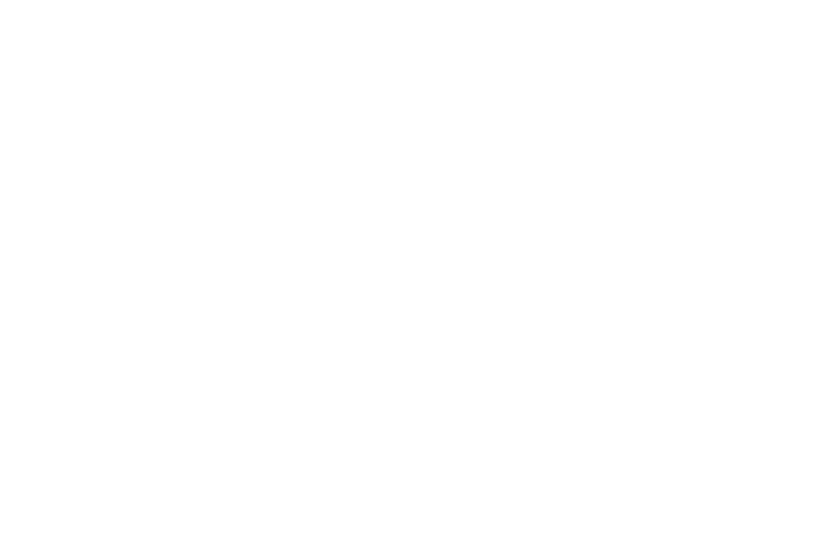
scroll to position [4634, 0]
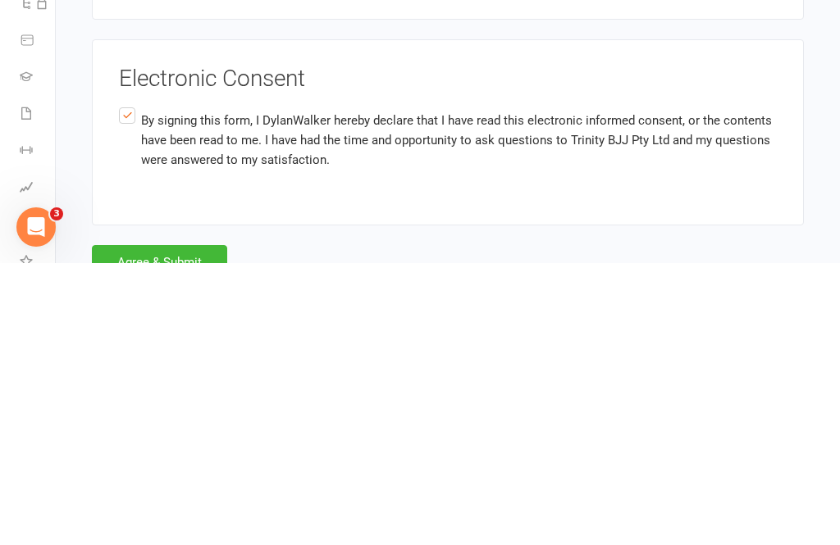
type input "[PERSON_NAME]"
click at [153, 527] on button "Agree & Submit" at bounding box center [159, 544] width 135 height 34
